Goal: Information Seeking & Learning: Find contact information

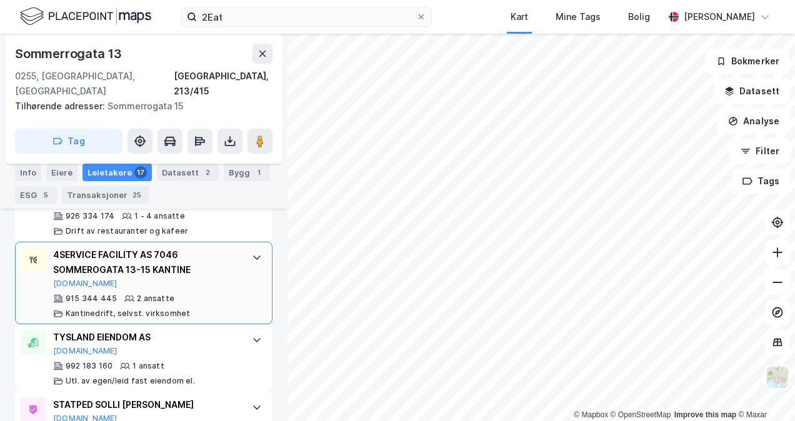
scroll to position [1346, 0]
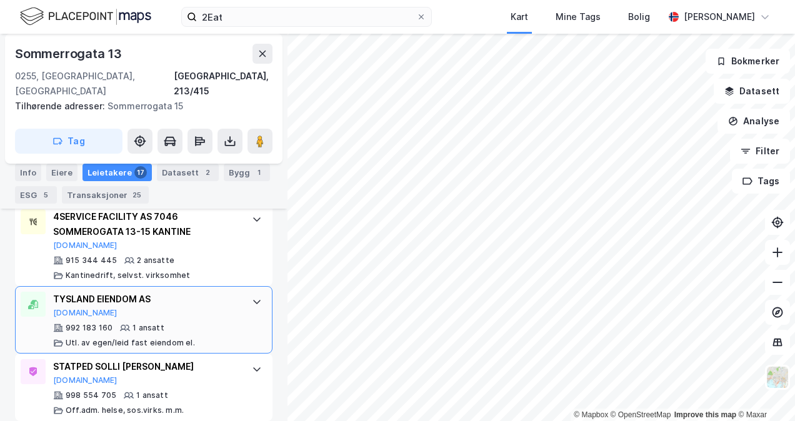
click at [252, 297] on icon at bounding box center [257, 302] width 10 height 10
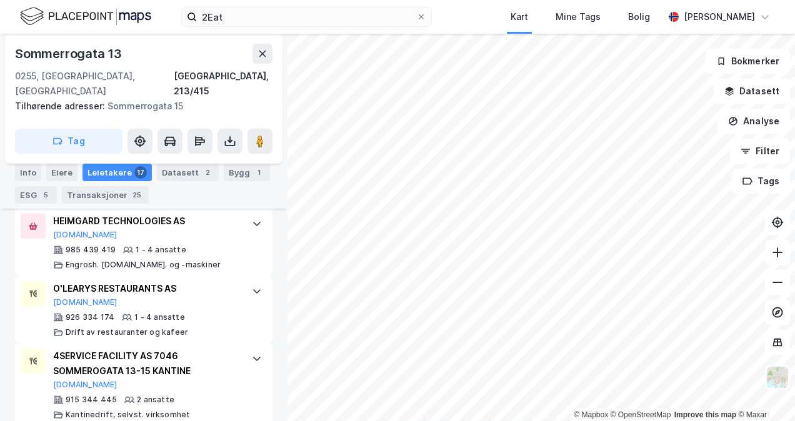
scroll to position [1270, 0]
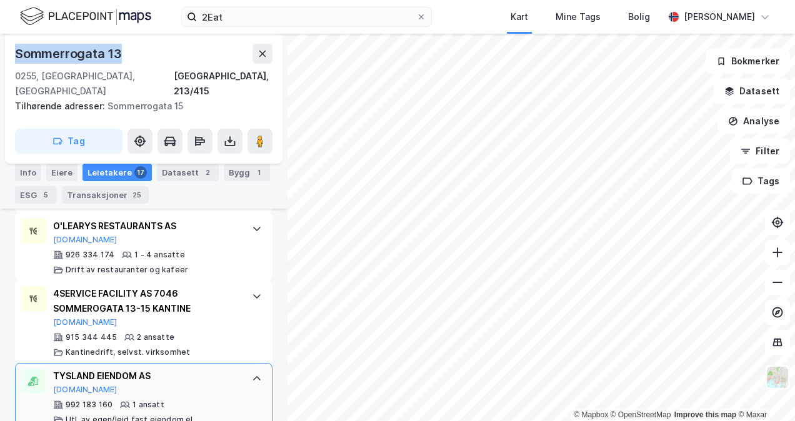
drag, startPoint x: 120, startPoint y: 51, endPoint x: 14, endPoint y: 53, distance: 106.3
click at [14, 53] on div "[STREET_ADDRESS] Tilhørende adresser: [STREET_ADDRESS] Tag" at bounding box center [144, 99] width 278 height 130
copy div "Sommerrogata 13"
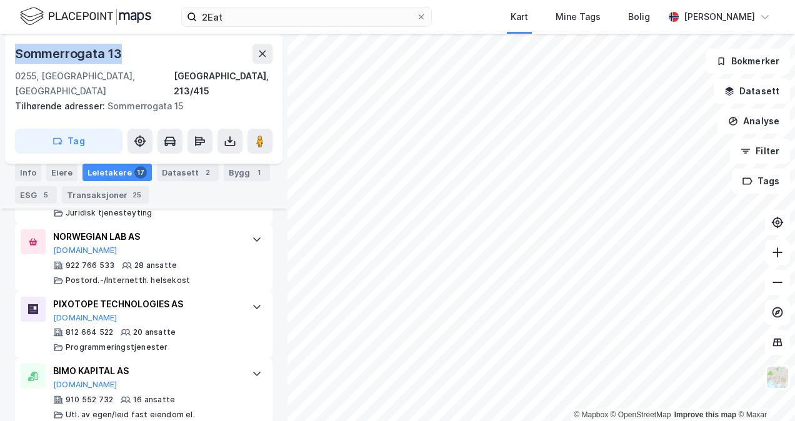
scroll to position [144, 0]
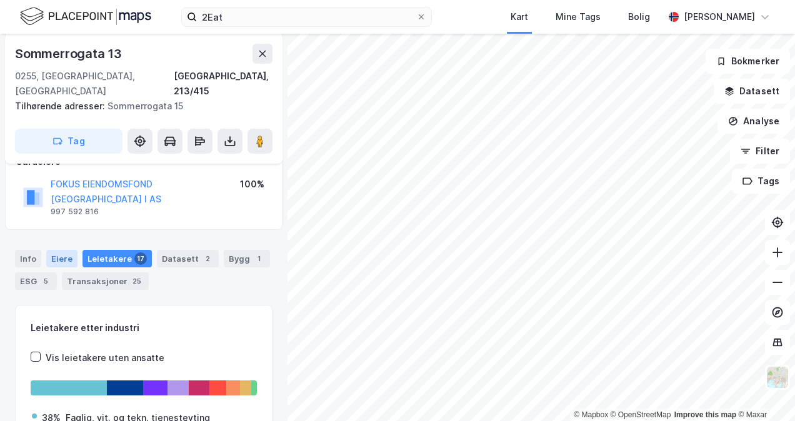
click at [57, 250] on div "Eiere" at bounding box center [61, 259] width 31 height 18
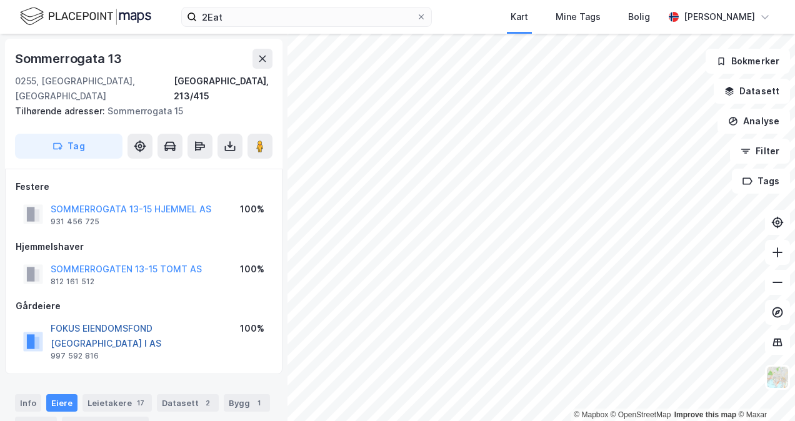
click at [0, 0] on button "FOKUS EIENDOMSFOND [GEOGRAPHIC_DATA] I AS" at bounding box center [0, 0] width 0 height 0
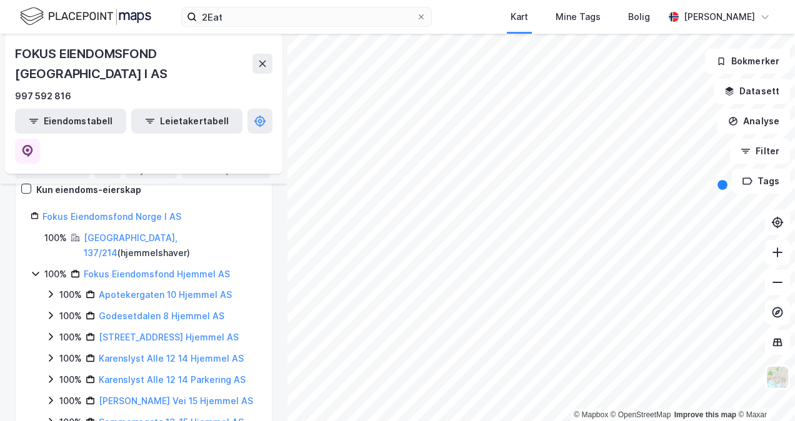
scroll to position [236, 0]
click at [49, 291] on icon at bounding box center [51, 295] width 4 height 8
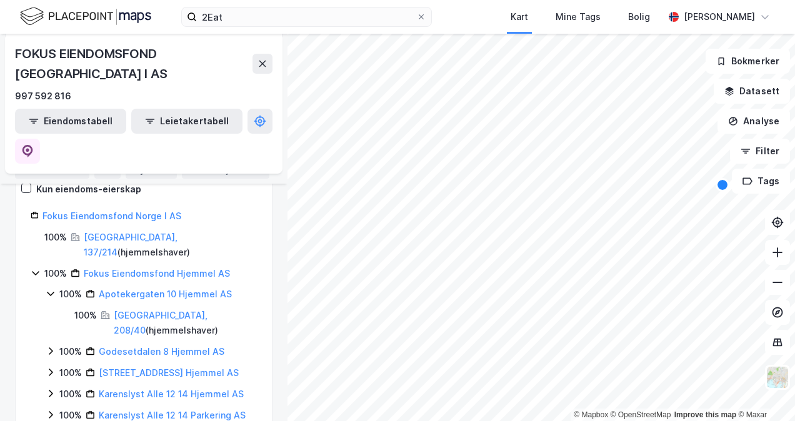
click at [49, 289] on icon at bounding box center [51, 294] width 10 height 10
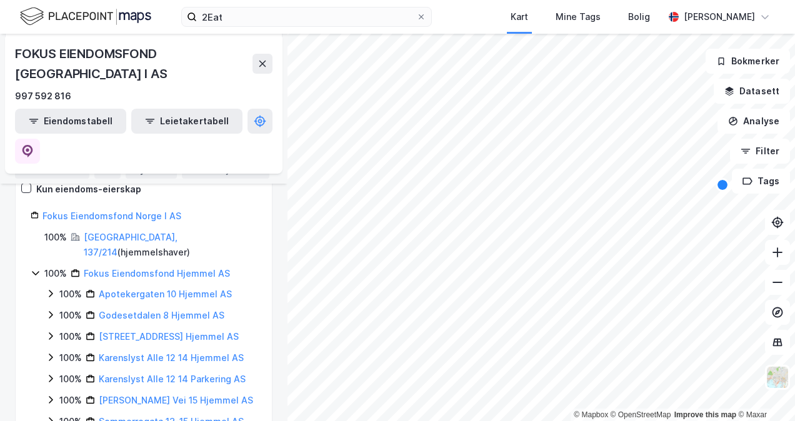
click at [49, 310] on icon at bounding box center [51, 315] width 10 height 10
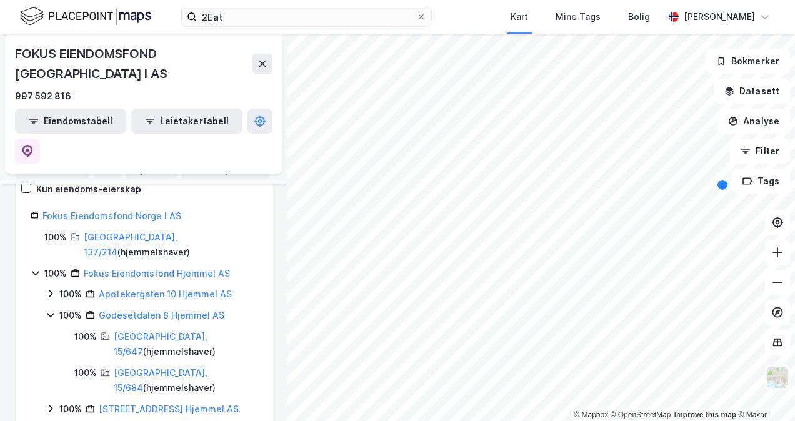
click at [49, 310] on icon at bounding box center [51, 315] width 10 height 10
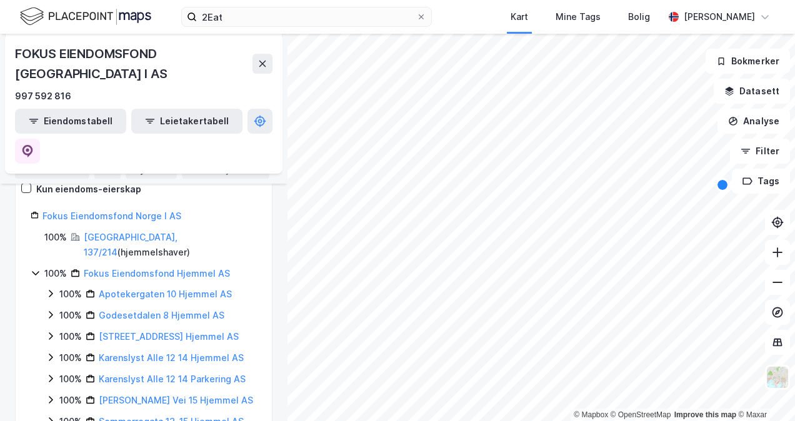
click at [48, 331] on icon at bounding box center [51, 336] width 10 height 10
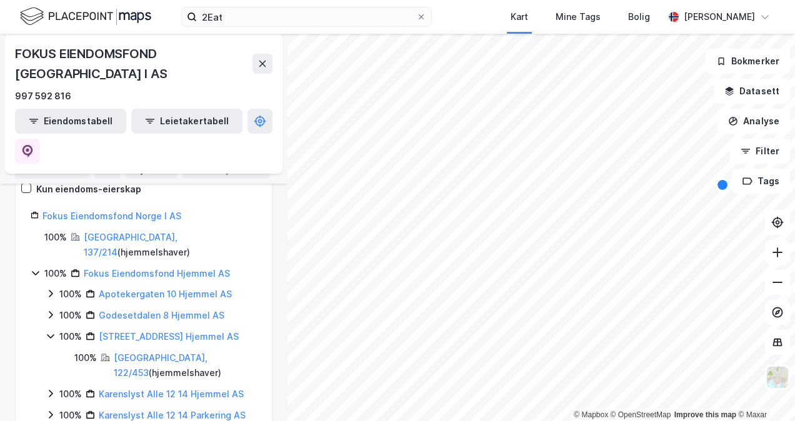
click at [48, 331] on icon at bounding box center [51, 336] width 10 height 10
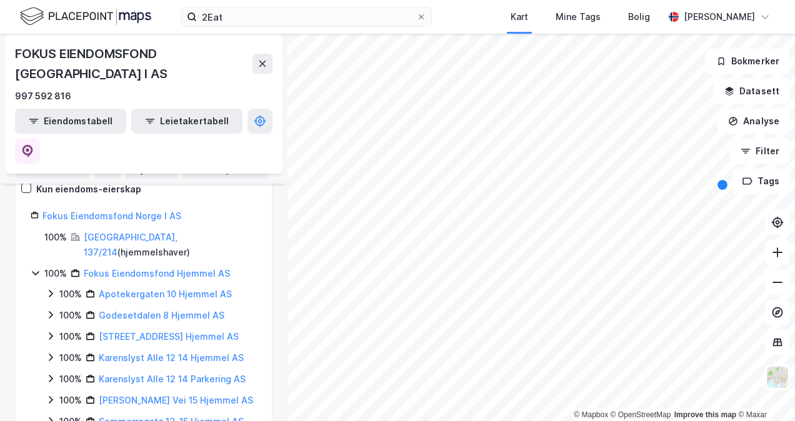
click at [49, 353] on icon at bounding box center [51, 358] width 10 height 10
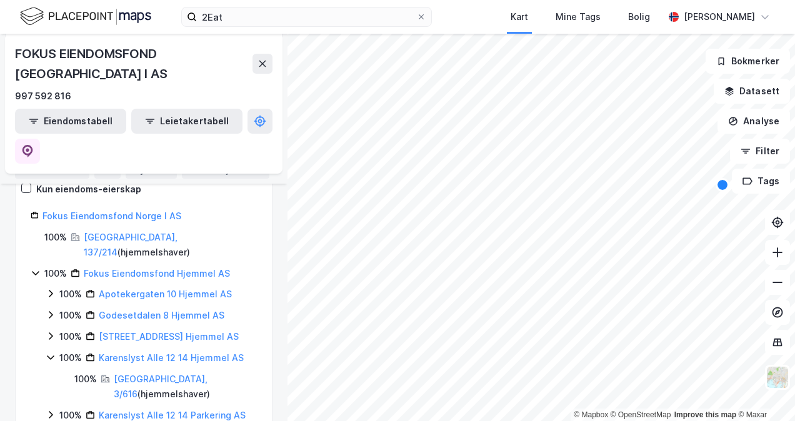
click at [49, 353] on icon at bounding box center [51, 358] width 10 height 10
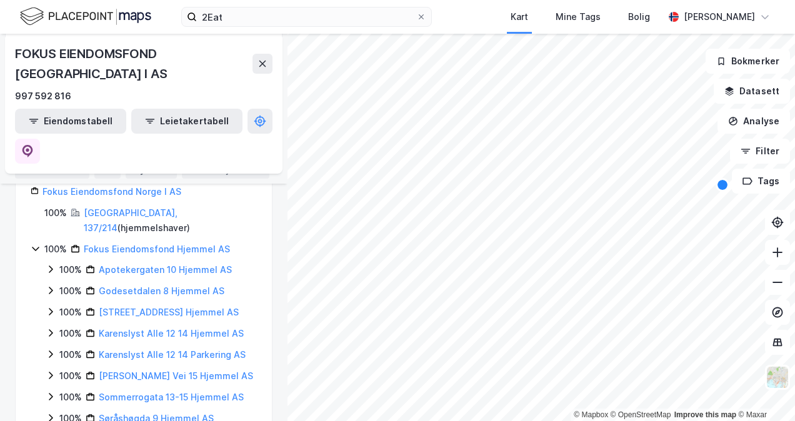
scroll to position [273, 0]
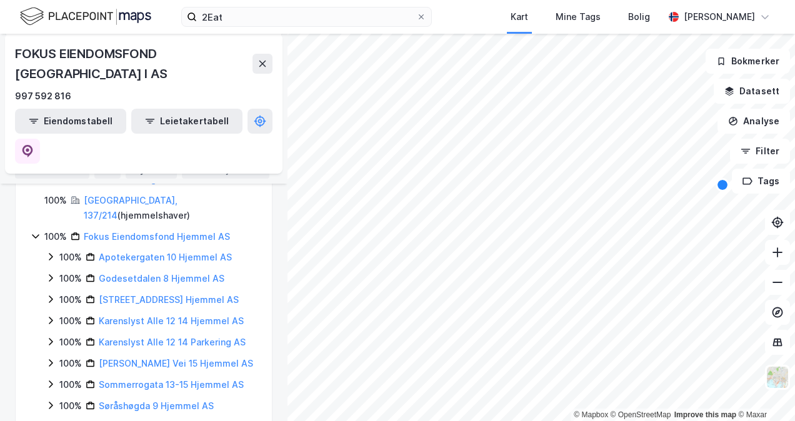
click at [47, 337] on icon at bounding box center [51, 342] width 10 height 10
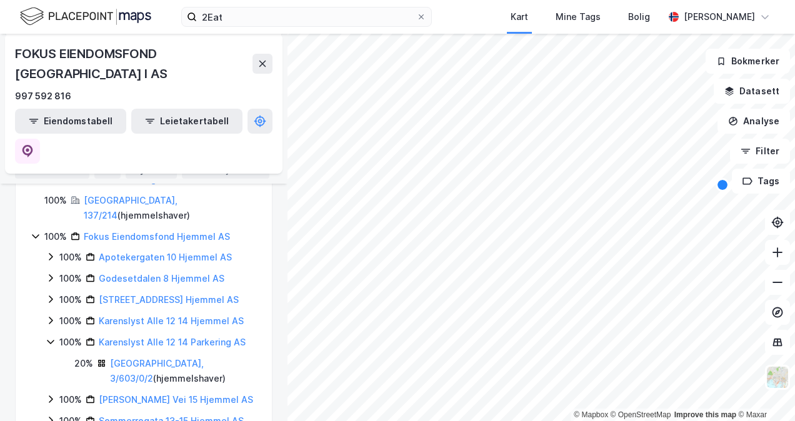
click at [47, 337] on icon at bounding box center [51, 342] width 10 height 10
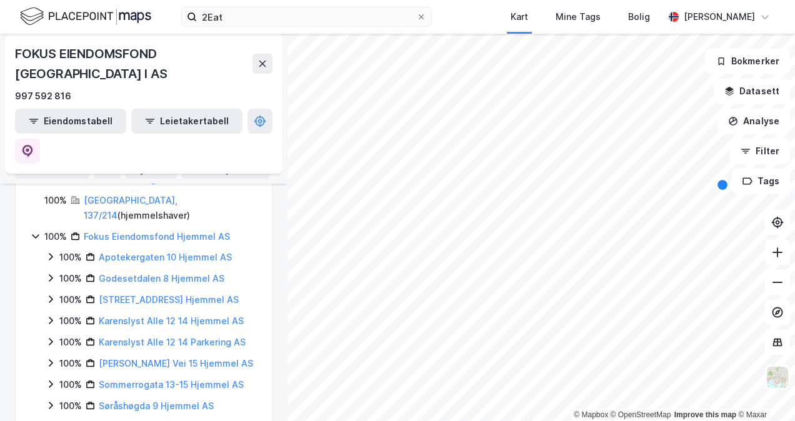
click at [48, 314] on div "100% Karenslyst Alle 12 14 Hjemmel AS" at bounding box center [151, 321] width 211 height 15
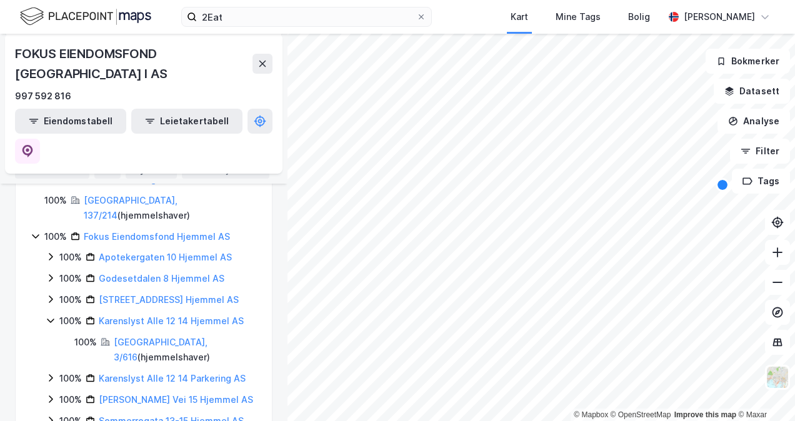
click at [48, 314] on div "100% Karenslyst Alle 12 14 Hjemmel AS" at bounding box center [151, 321] width 211 height 15
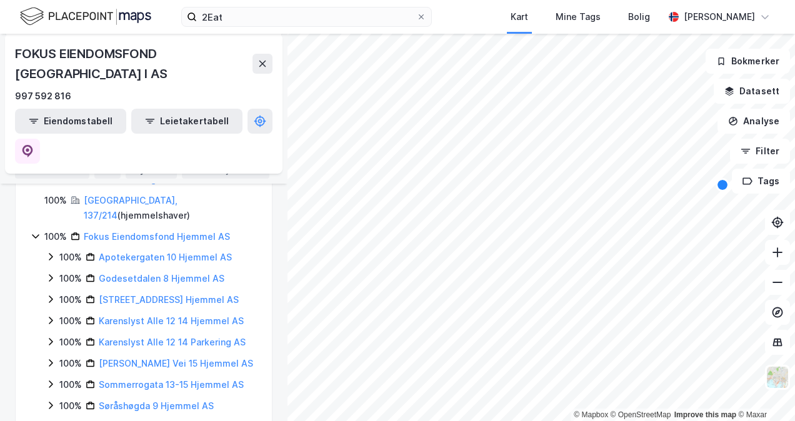
click at [51, 358] on icon at bounding box center [51, 363] width 10 height 10
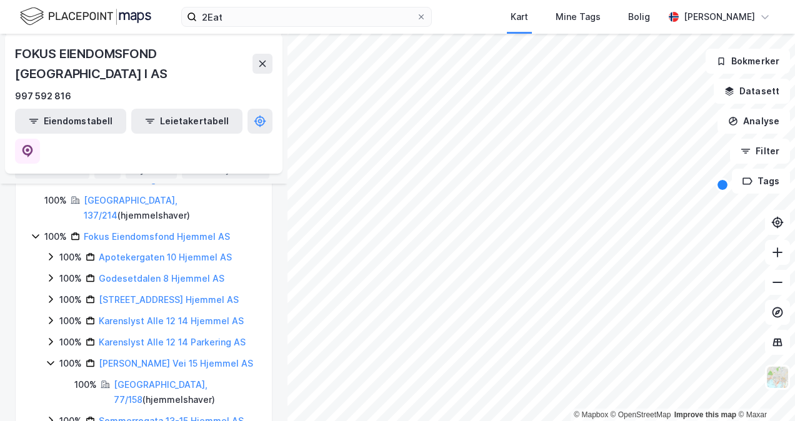
click at [51, 358] on icon at bounding box center [51, 363] width 10 height 10
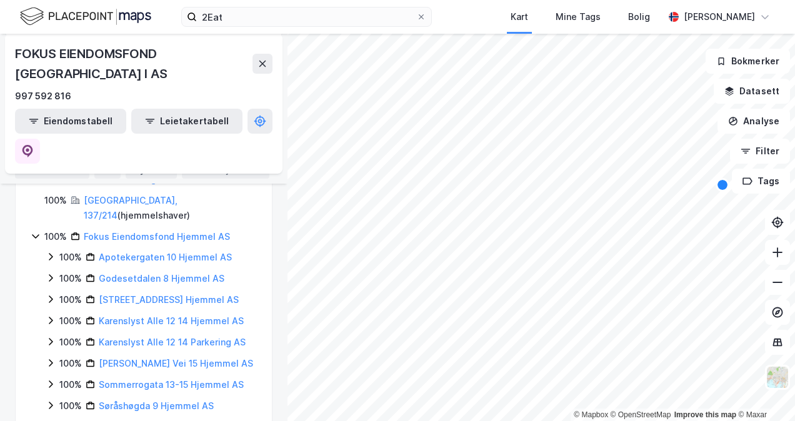
click at [49, 401] on icon at bounding box center [51, 406] width 10 height 10
click at [51, 421] on icon at bounding box center [51, 427] width 10 height 10
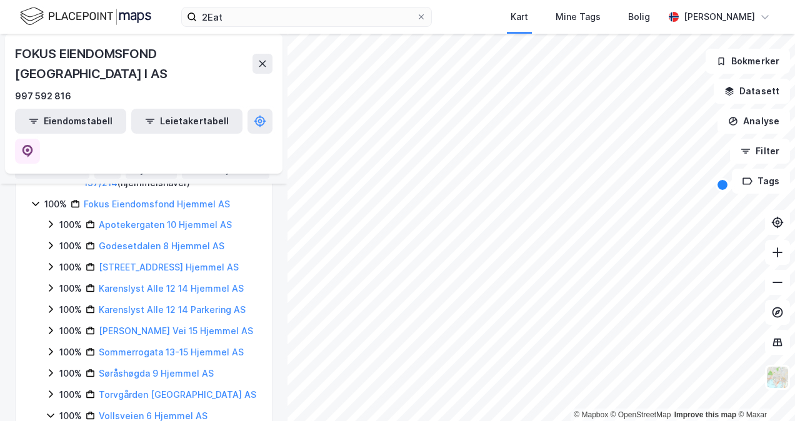
scroll to position [330, 0]
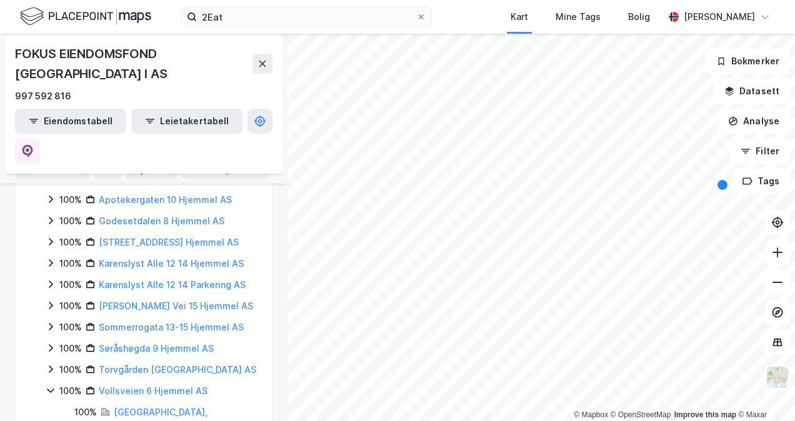
click at [47, 386] on icon at bounding box center [51, 391] width 10 height 10
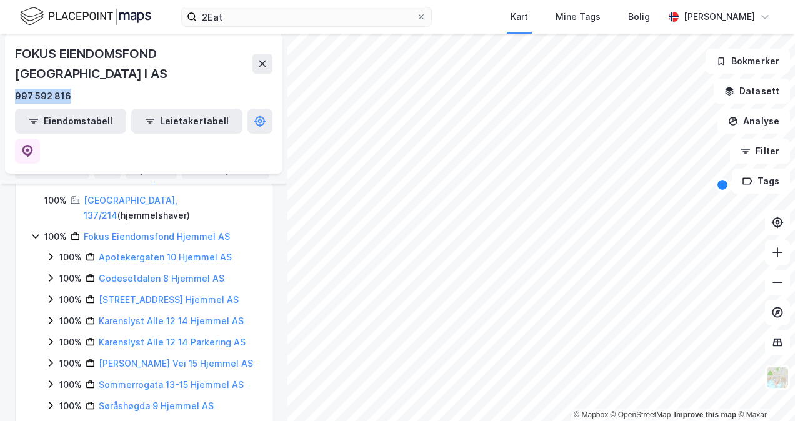
drag, startPoint x: 78, startPoint y: 75, endPoint x: 9, endPoint y: 74, distance: 69.4
click at [9, 74] on div "FOKUS EIENDOMSFOND NORGE I AS 997 592 816 Eiendomstabell Leietakertabell" at bounding box center [144, 104] width 278 height 140
copy div "997 592 816"
